Goal: Task Accomplishment & Management: Complete application form

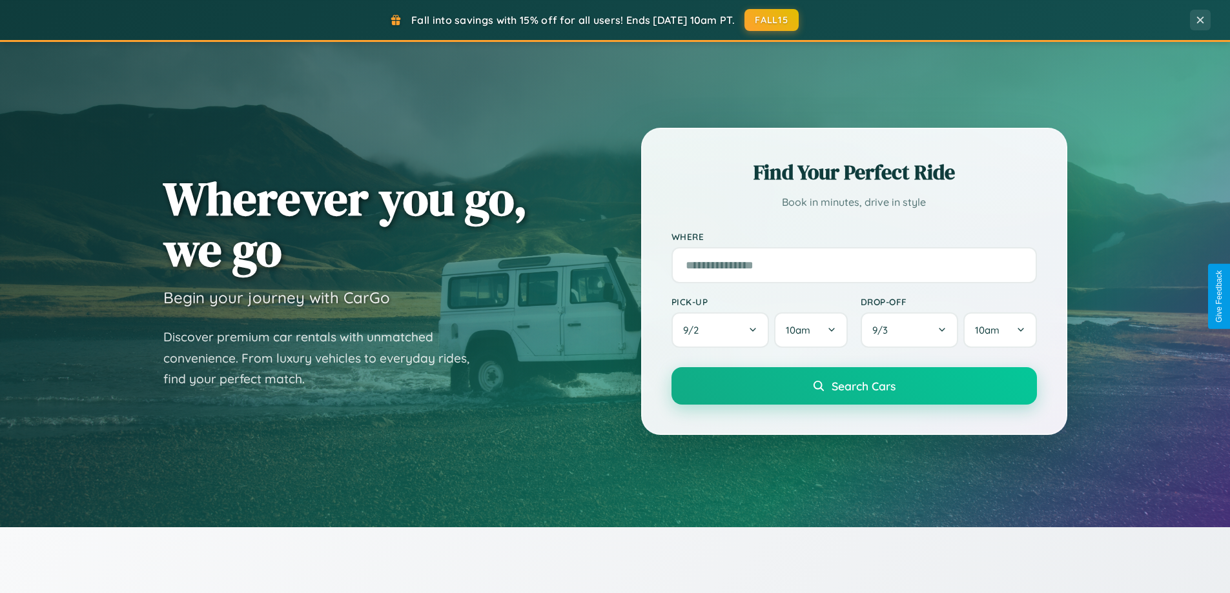
scroll to position [2484, 0]
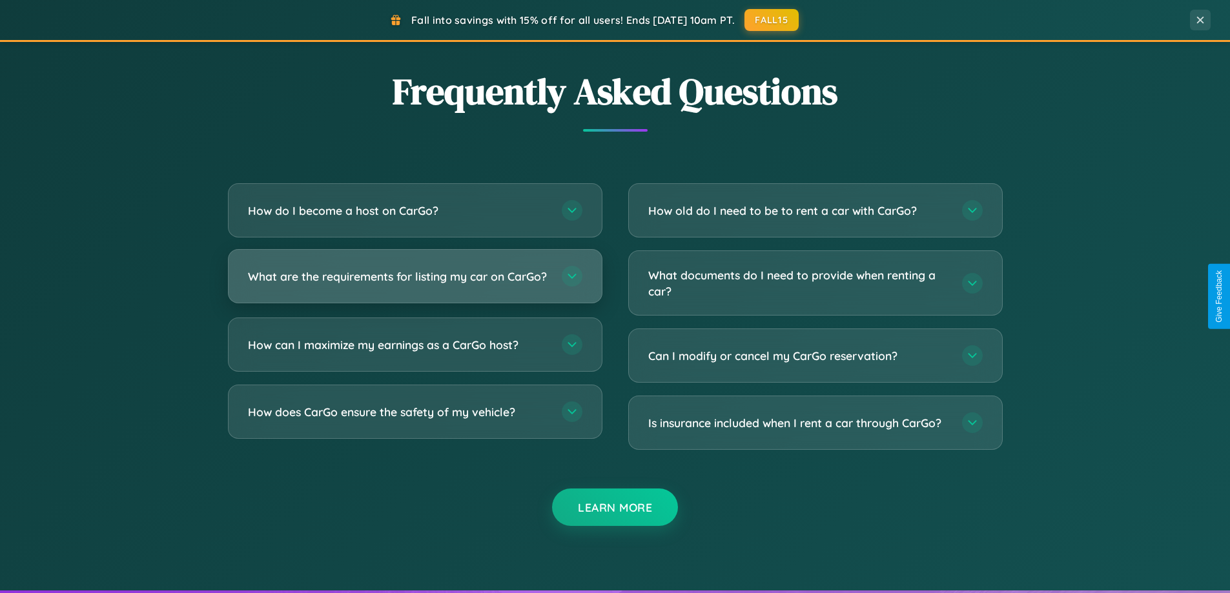
click at [414, 281] on h3 "What are the requirements for listing my car on CarGo?" at bounding box center [398, 277] width 301 height 16
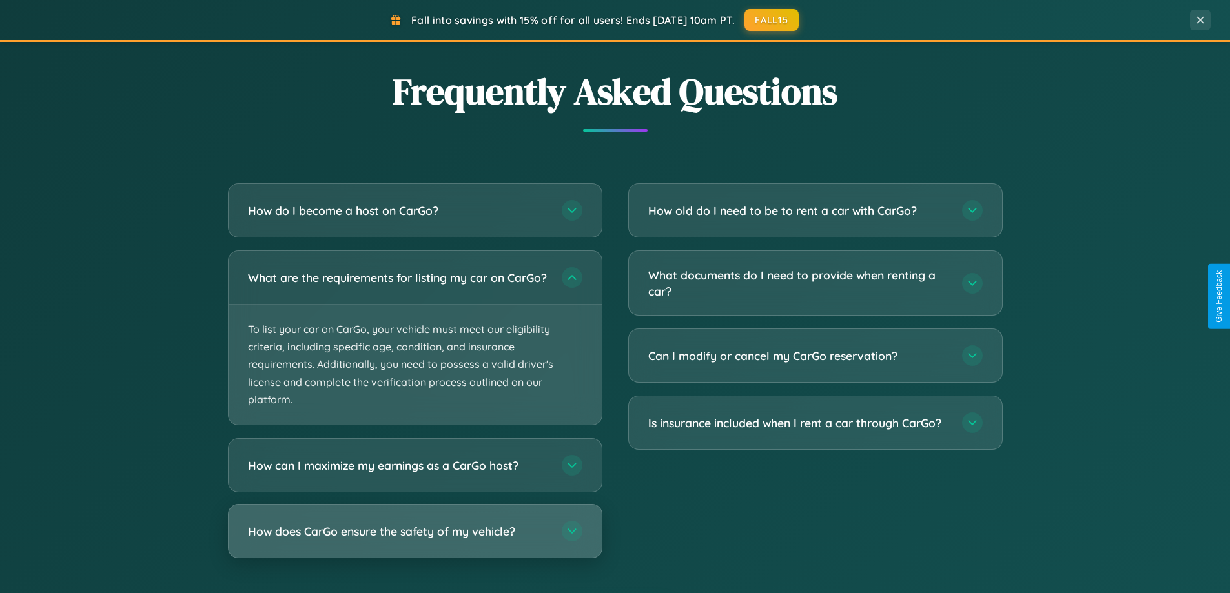
click at [414, 540] on h3 "How does CarGo ensure the safety of my vehicle?" at bounding box center [398, 532] width 301 height 16
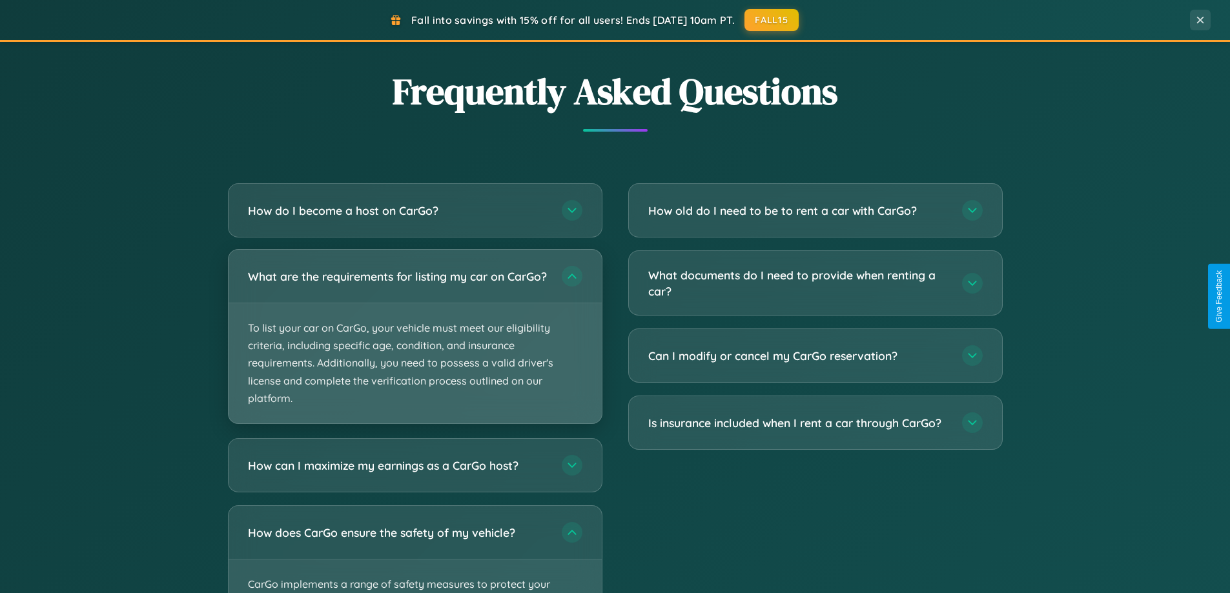
click at [414, 343] on p "To list your car on CarGo, your vehicle must meet our eligibility criteria, inc…" at bounding box center [415, 363] width 373 height 120
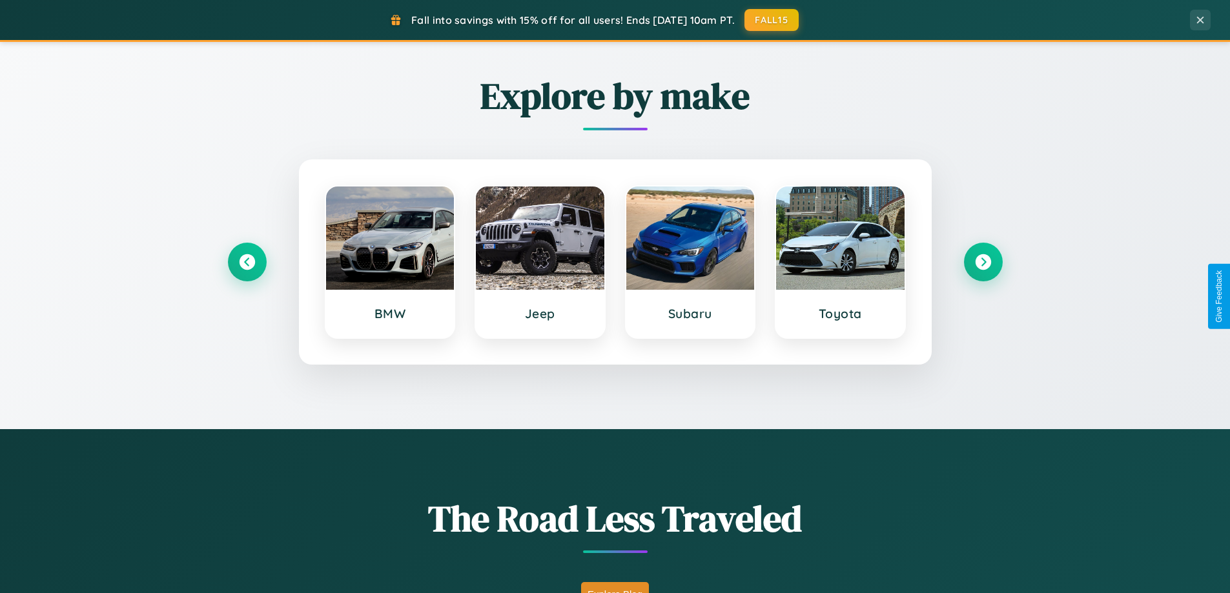
scroll to position [556, 0]
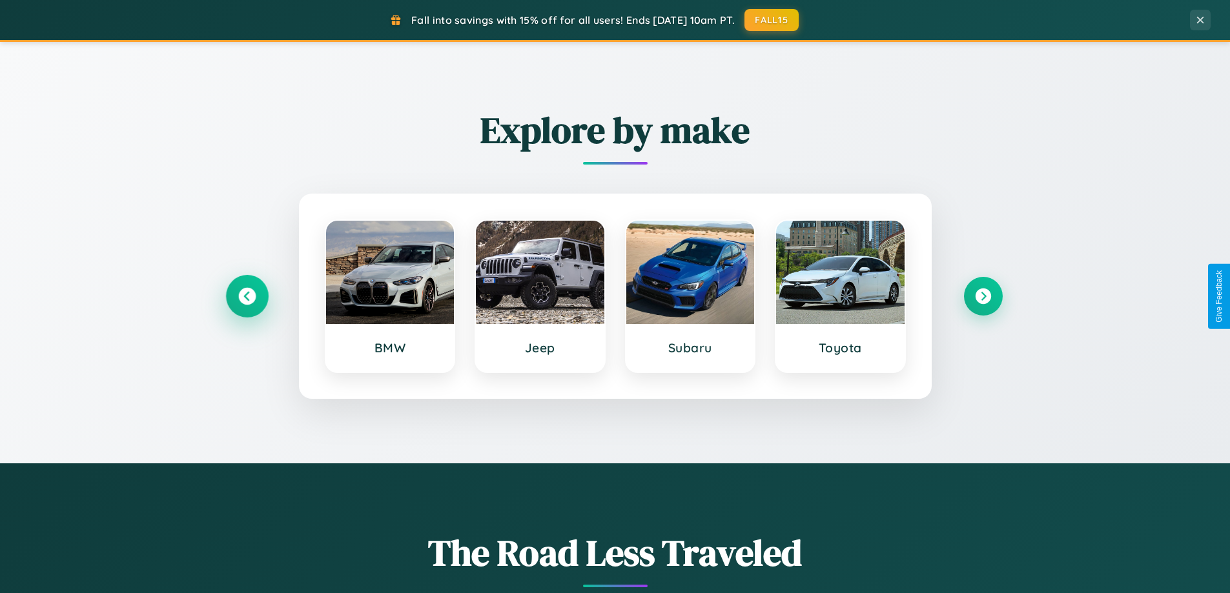
click at [247, 296] on icon at bounding box center [246, 296] width 17 height 17
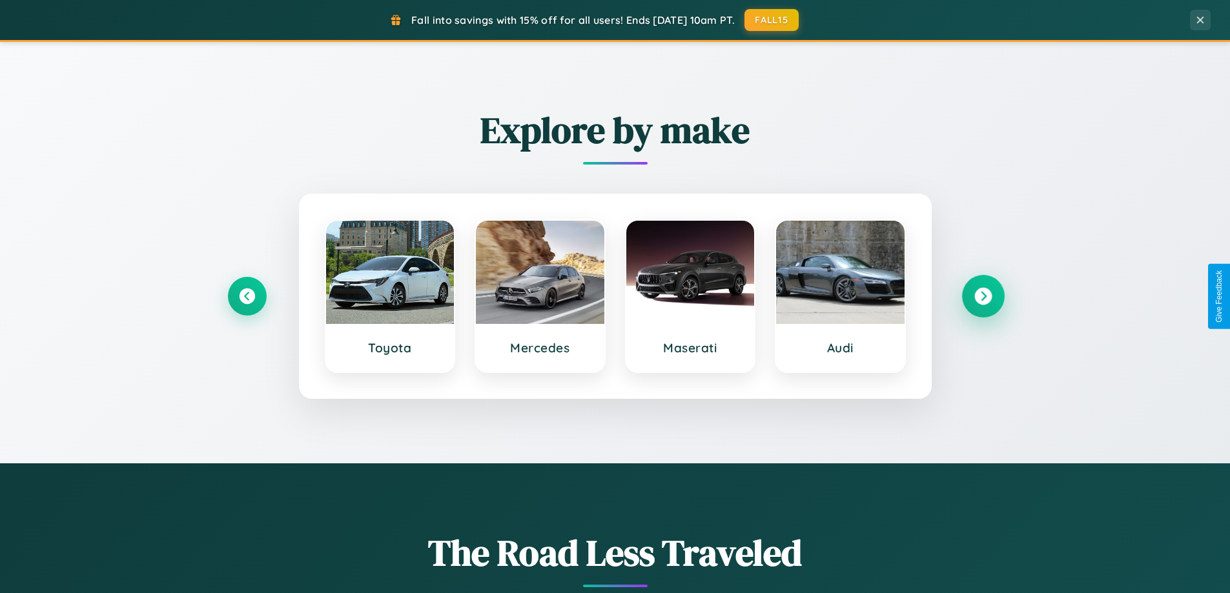
click at [982, 296] on icon at bounding box center [982, 296] width 17 height 17
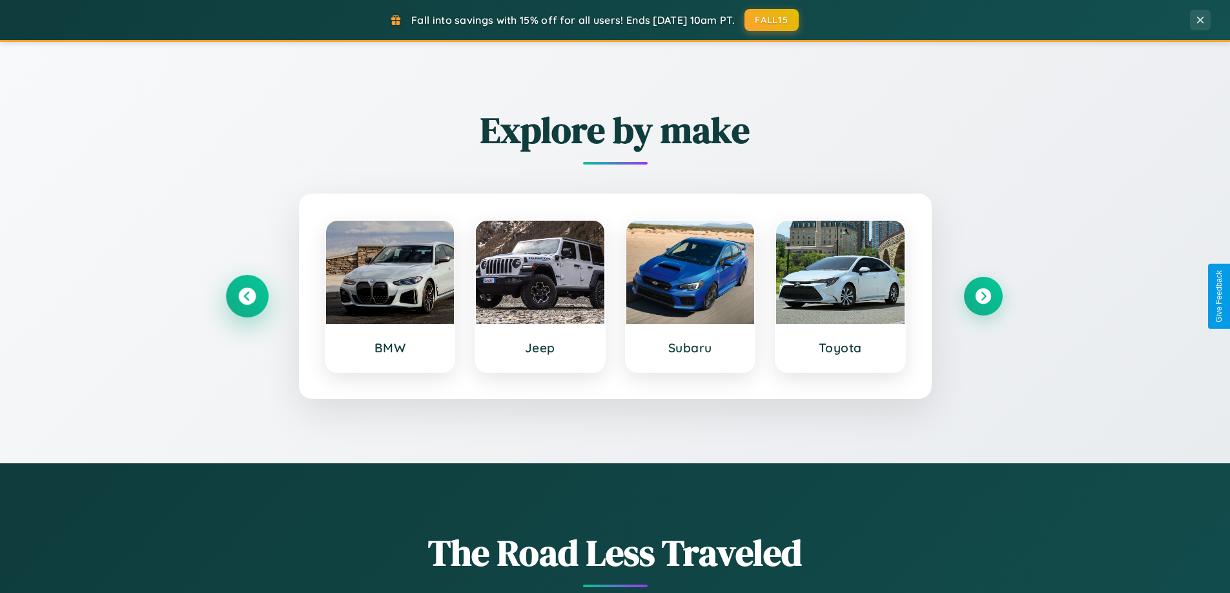
click at [247, 296] on icon at bounding box center [246, 296] width 17 height 17
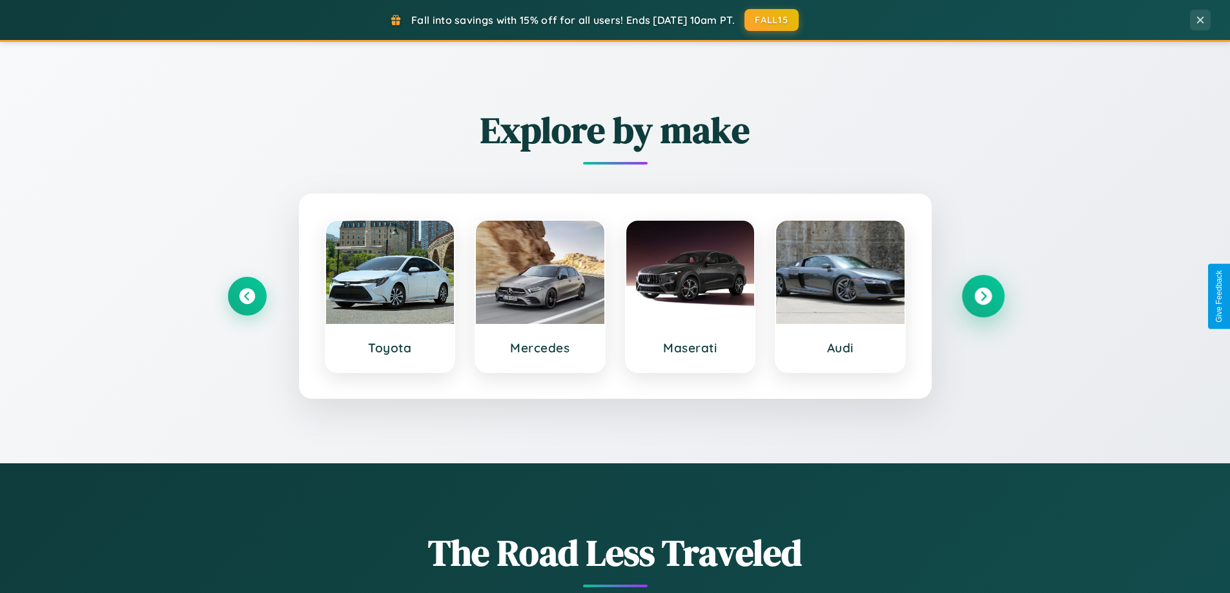
click at [982, 296] on icon at bounding box center [982, 296] width 17 height 17
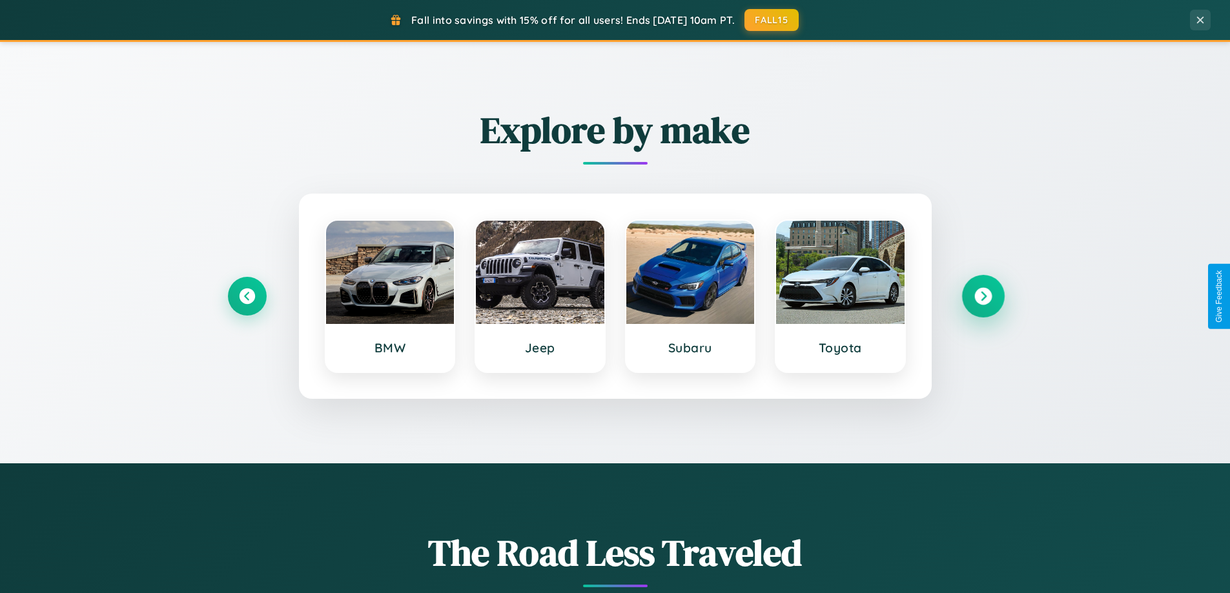
click at [982, 296] on icon at bounding box center [982, 296] width 17 height 17
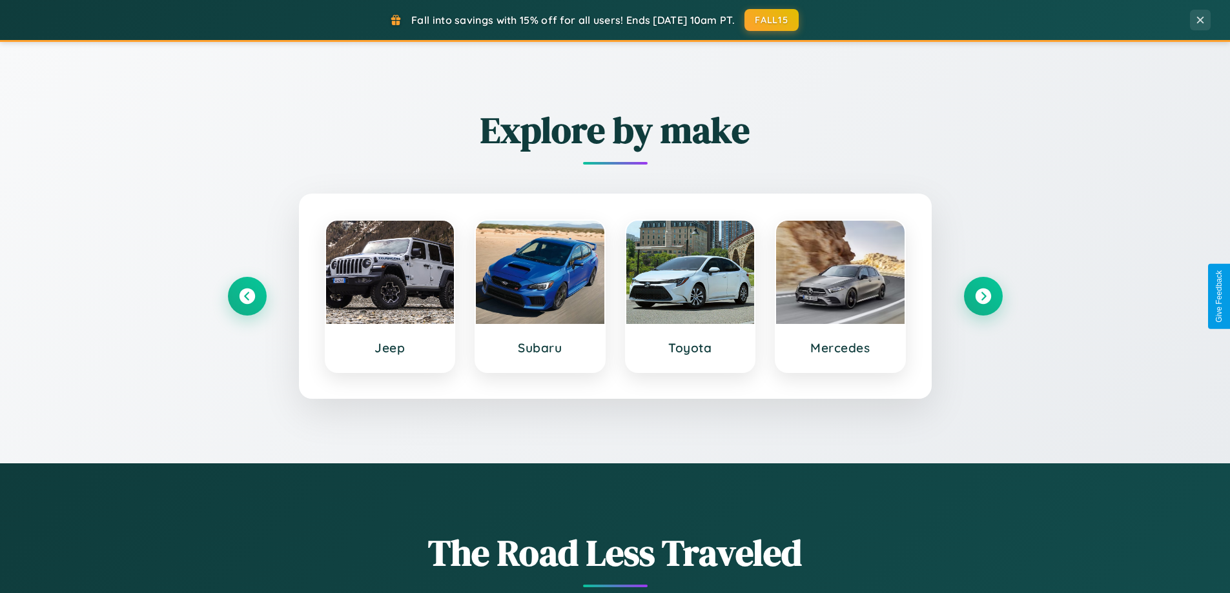
scroll to position [0, 0]
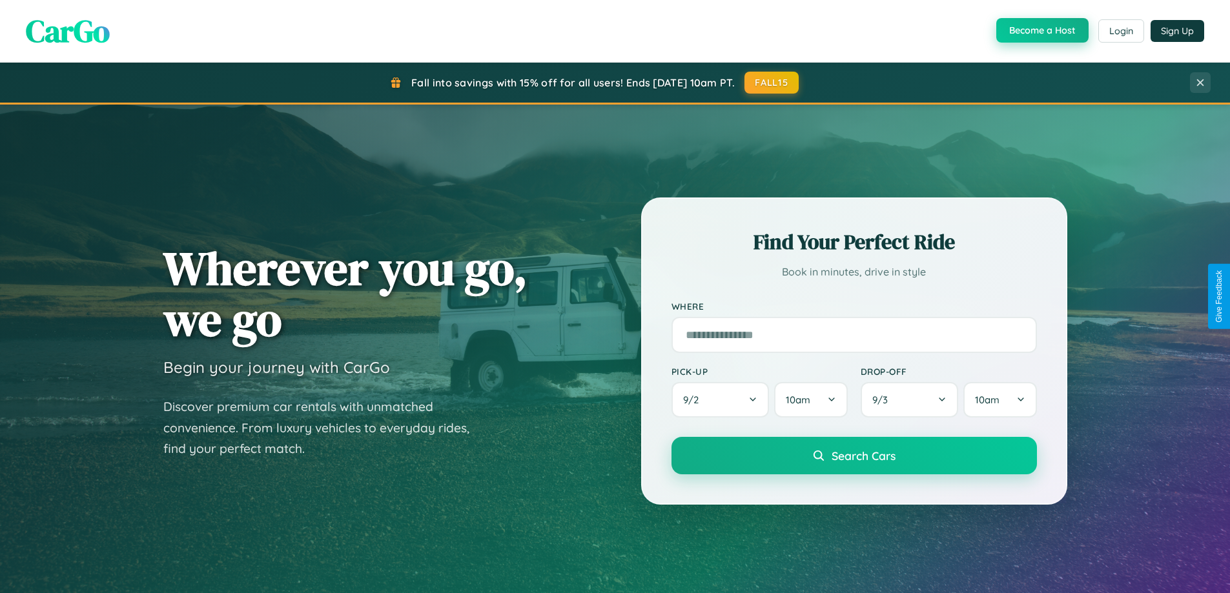
click at [1041, 31] on button "Become a Host" at bounding box center [1042, 30] width 92 height 25
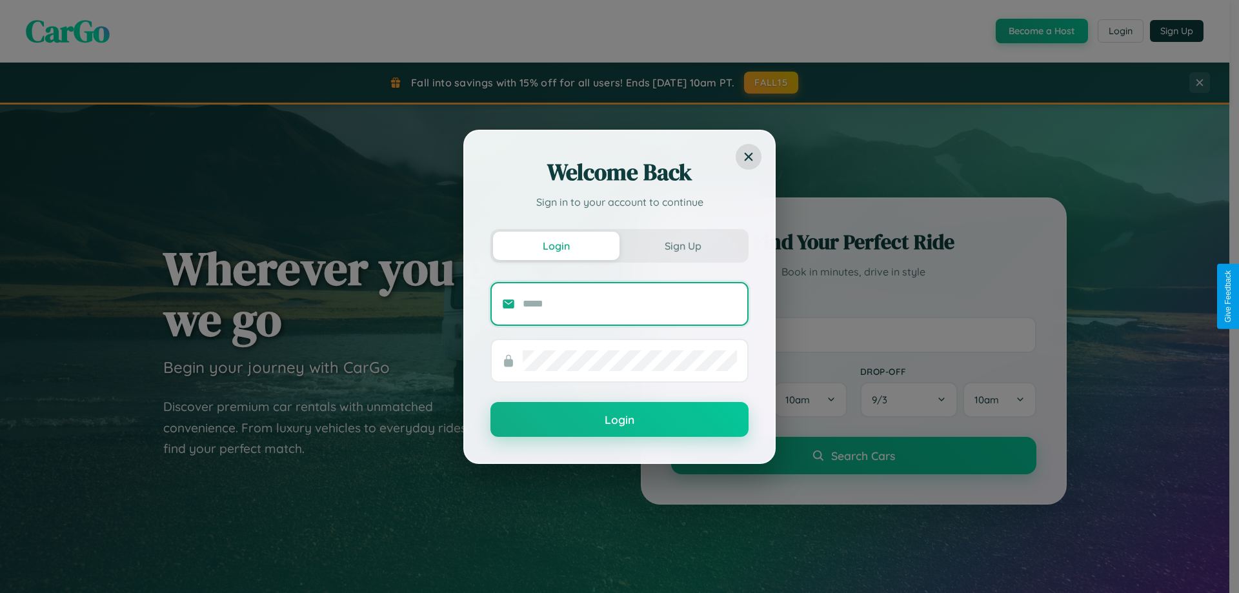
click at [630, 303] on input "text" at bounding box center [630, 304] width 214 height 21
type input "**********"
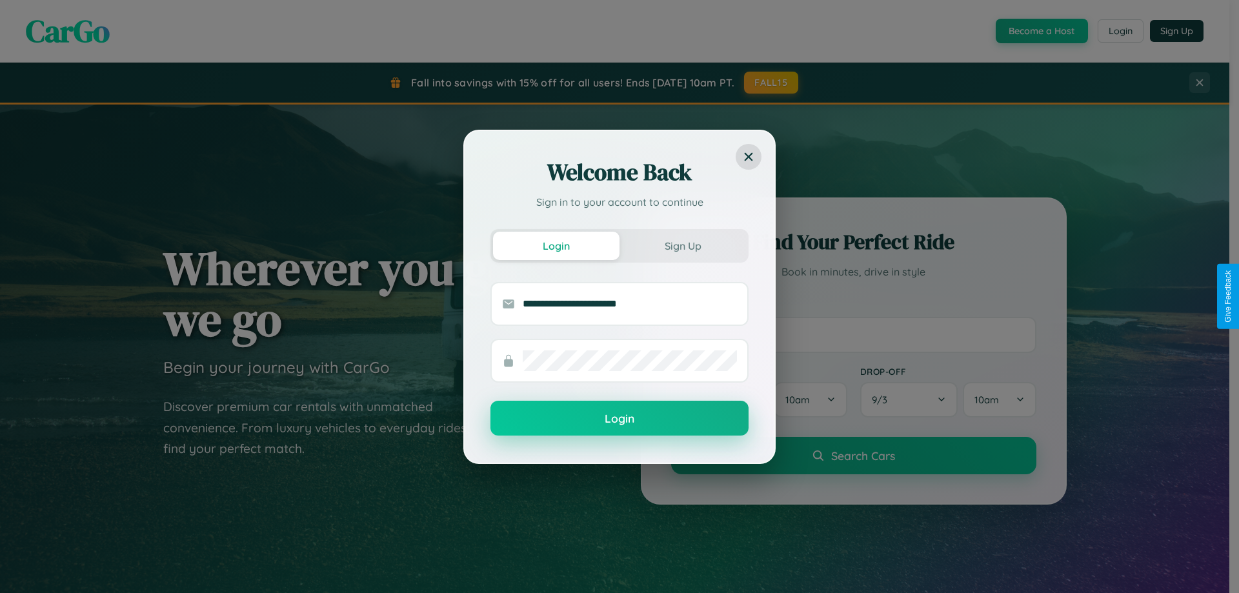
click at [620, 419] on button "Login" at bounding box center [620, 418] width 258 height 35
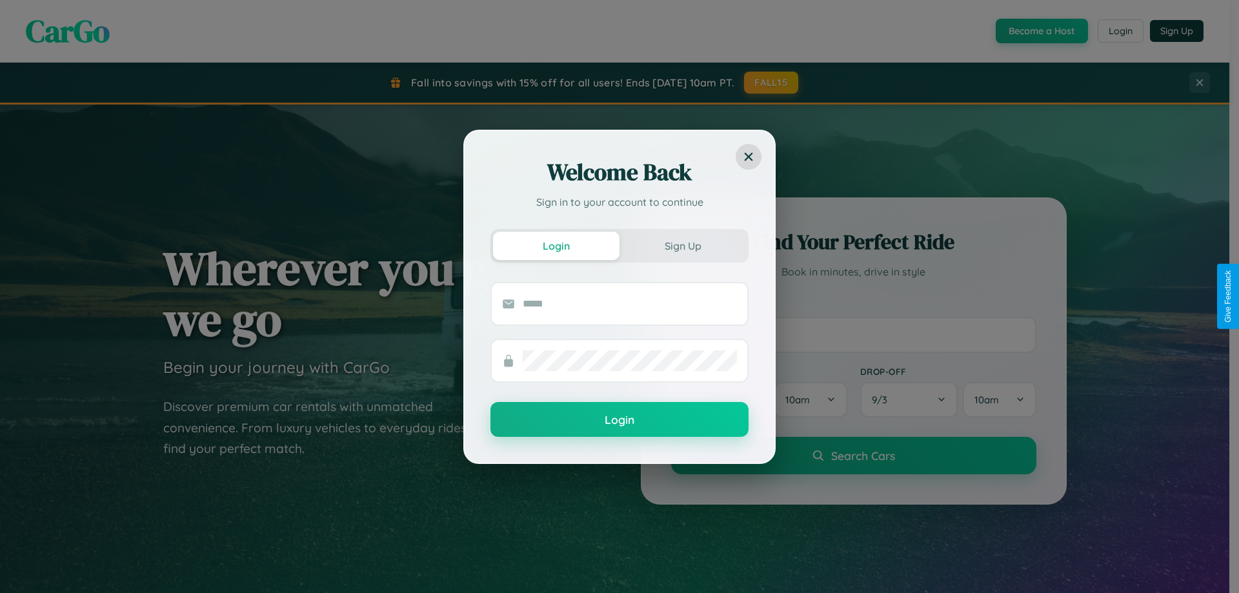
click at [1041, 31] on div "Welcome Back Sign in to your account to continue Login Sign Up Login" at bounding box center [619, 296] width 1239 height 593
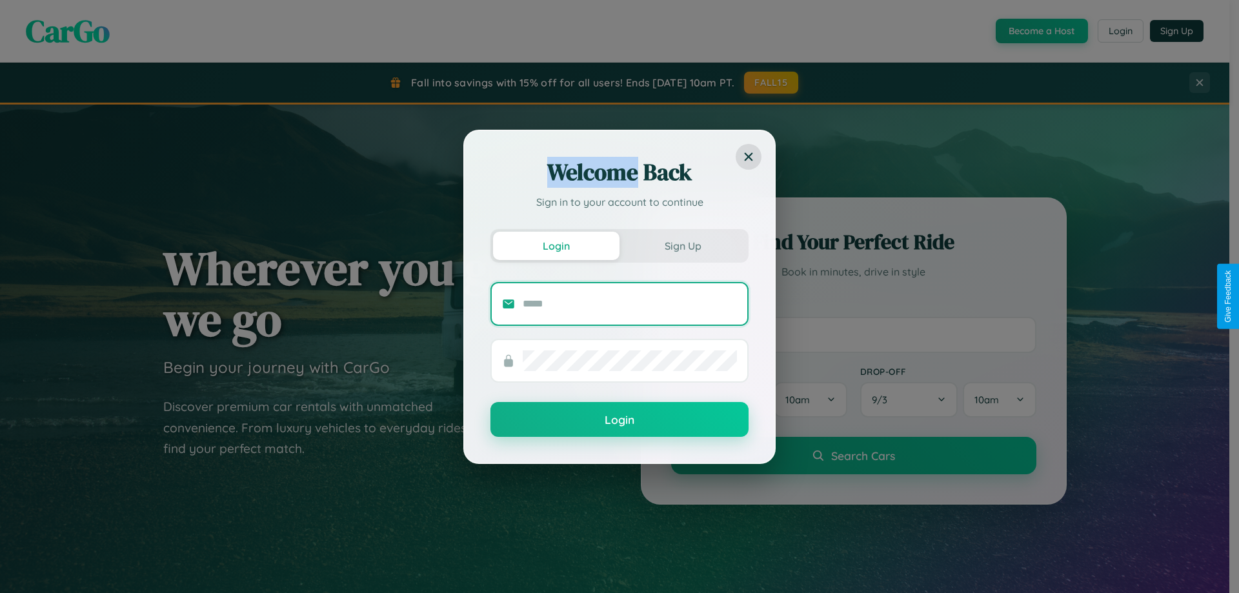
click at [630, 303] on input "text" at bounding box center [630, 304] width 214 height 21
type input "**********"
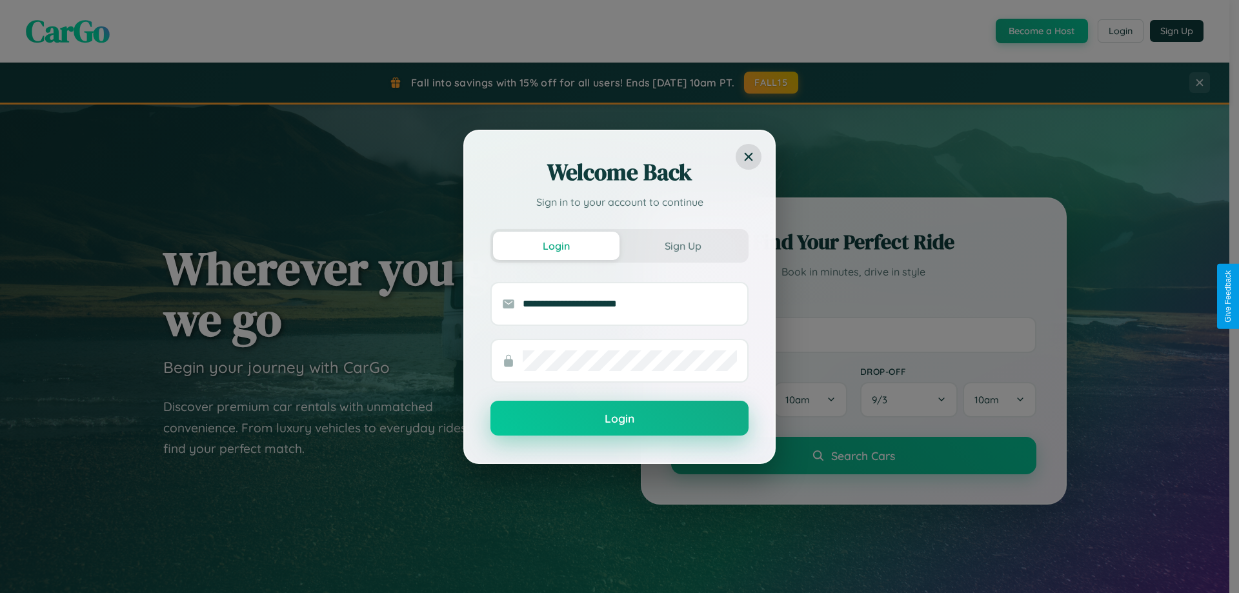
click at [620, 419] on button "Login" at bounding box center [620, 418] width 258 height 35
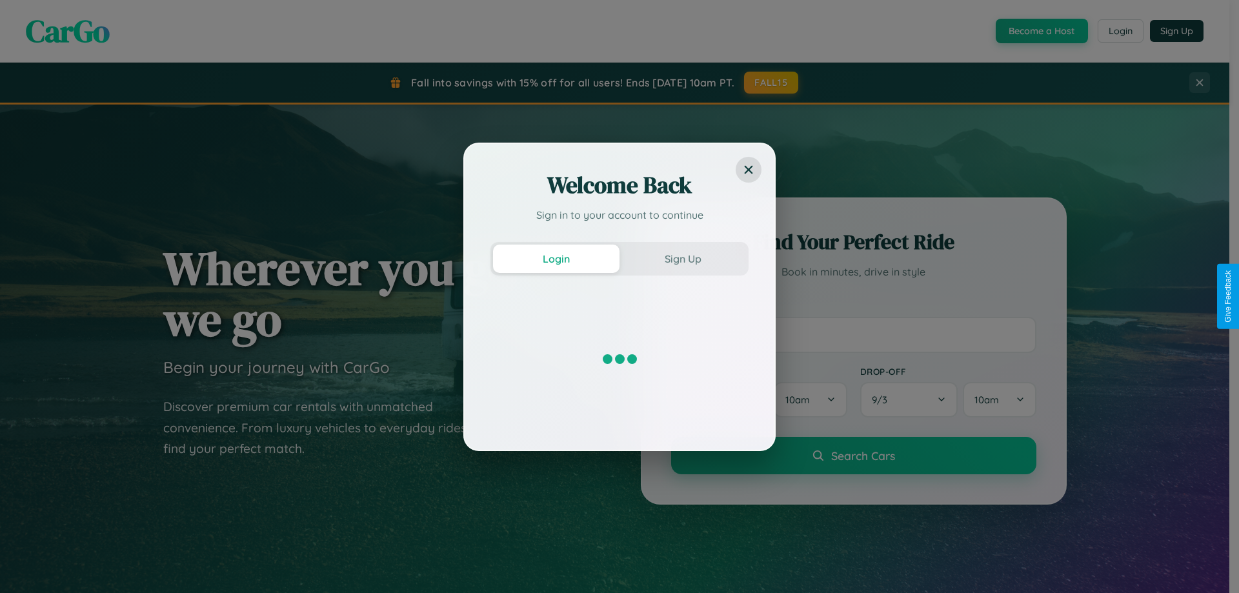
click at [1041, 31] on div "Welcome Back Sign in to your account to continue Login Sign Up" at bounding box center [619, 296] width 1239 height 593
